Goal: Complete application form

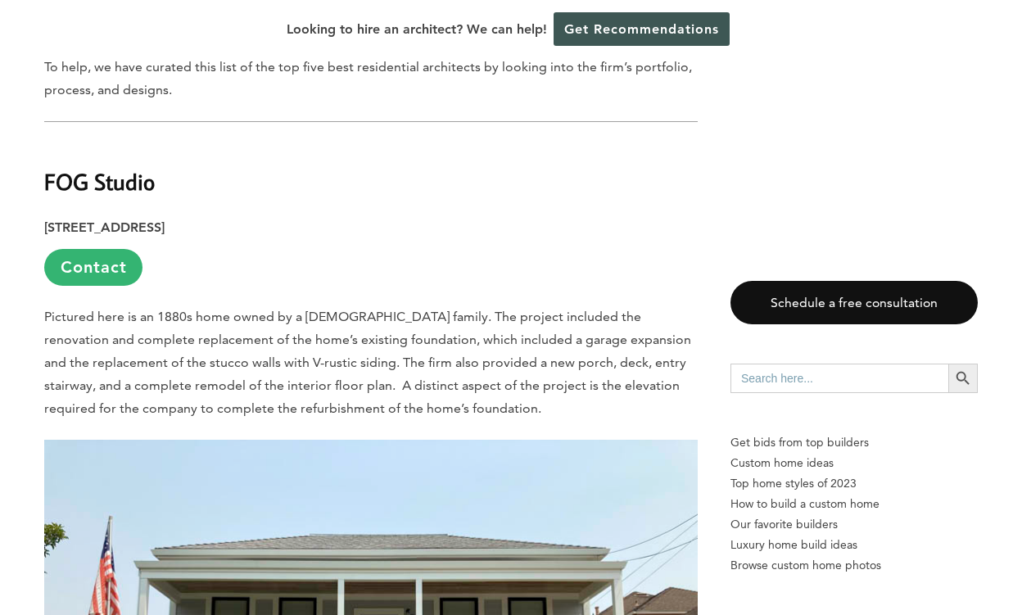
scroll to position [936, 0]
click at [124, 249] on link "Contact" at bounding box center [93, 267] width 98 height 37
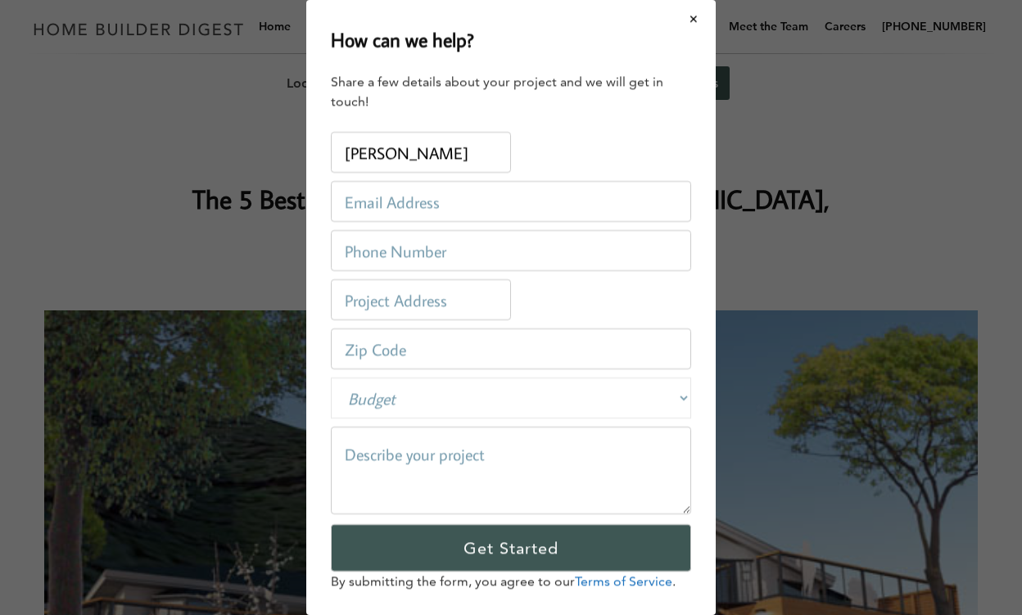
type input "[PERSON_NAME]"
type input "[EMAIL_ADDRESS][DOMAIN_NAME]"
type input "7073301403"
click at [618, 291] on div "Address:" at bounding box center [511, 299] width 360 height 49
type input "540 poppy cir"
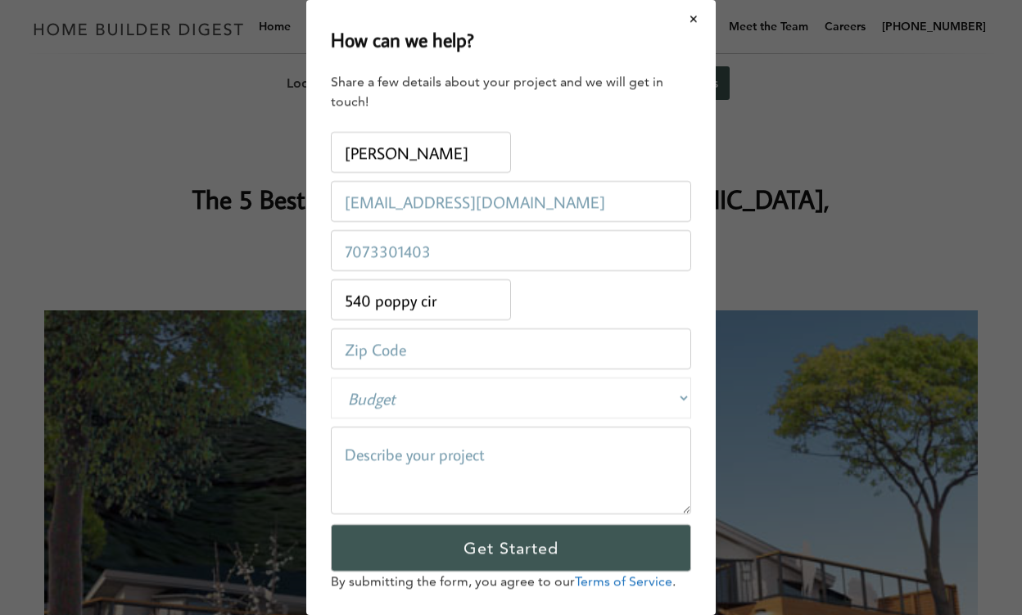
click at [553, 313] on div "Address: [STREET_ADDRESS]" at bounding box center [511, 299] width 360 height 49
click at [535, 336] on input "number" at bounding box center [511, 348] width 360 height 41
type input "94510"
select select "50000-100000"
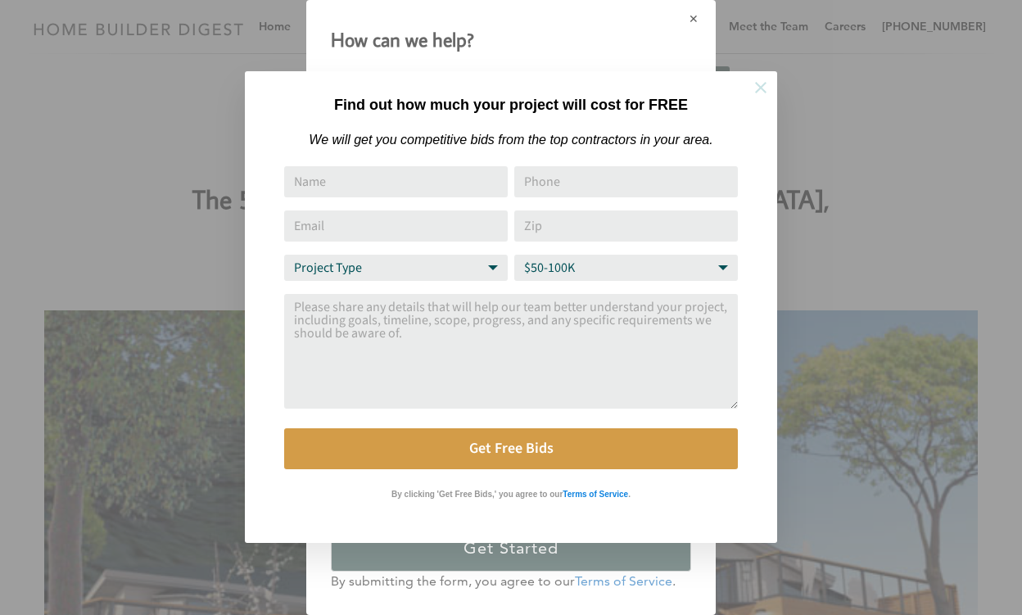
click at [761, 88] on icon at bounding box center [760, 87] width 11 height 11
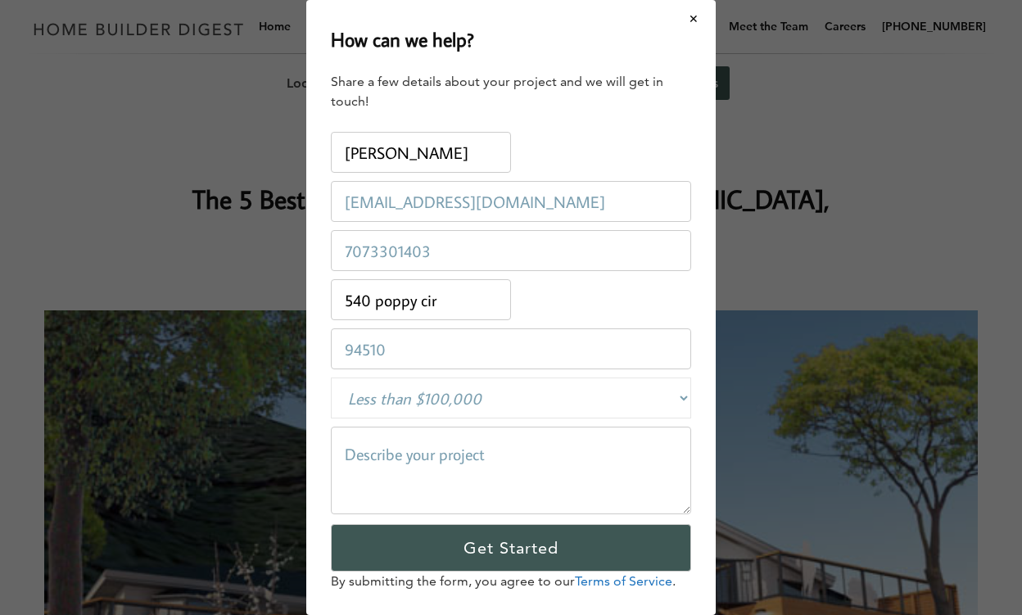
click at [505, 446] on textarea at bounding box center [511, 470] width 360 height 88
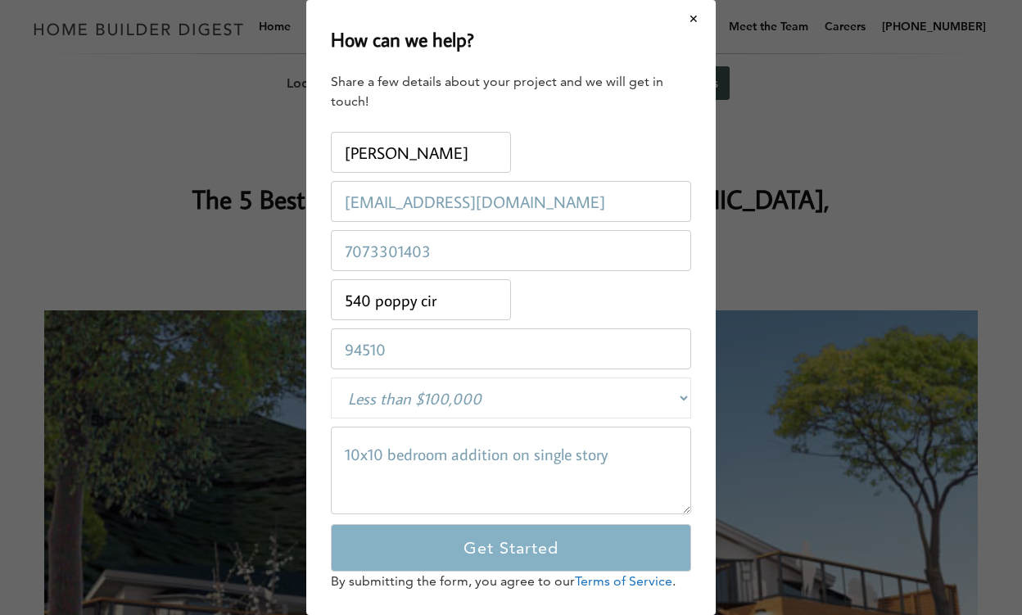
type textarea "10x10 bedroom addition on single story"
click at [486, 552] on input "Get Started" at bounding box center [511, 547] width 360 height 47
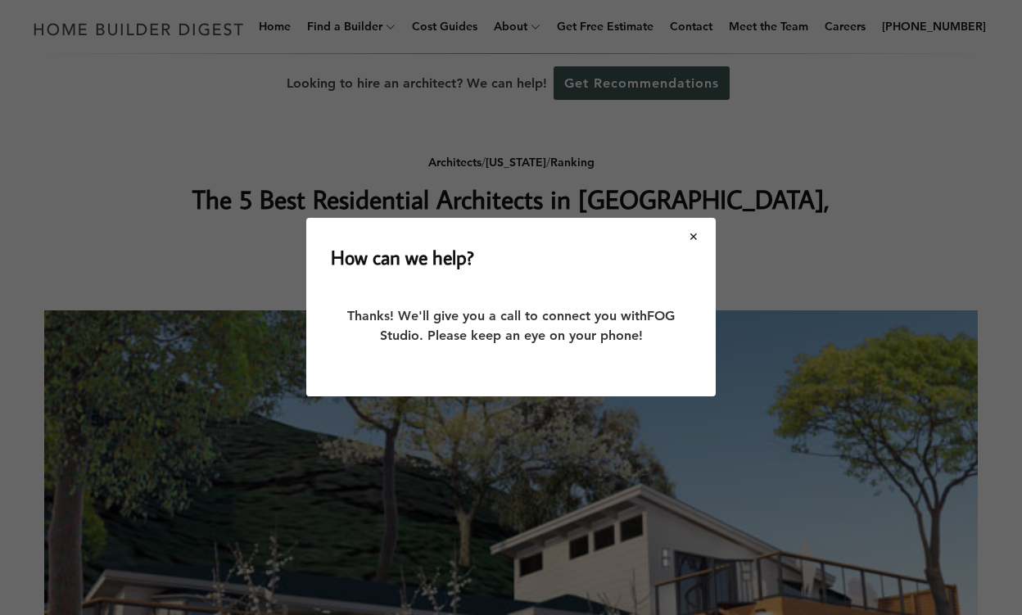
click at [694, 240] on button "Close modal" at bounding box center [693, 236] width 43 height 34
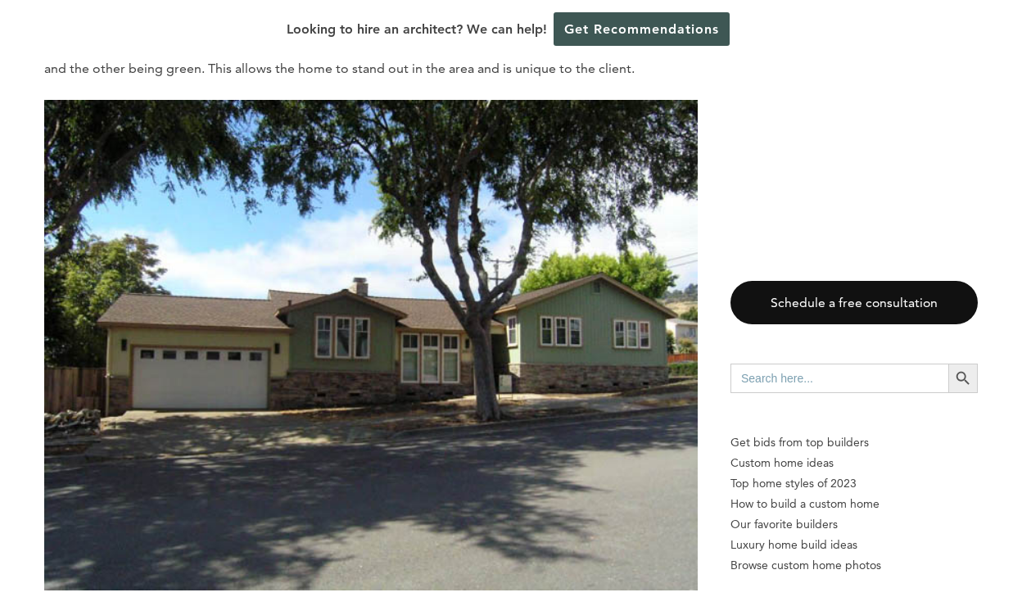
scroll to position [5101, 0]
